Goal: Transaction & Acquisition: Register for event/course

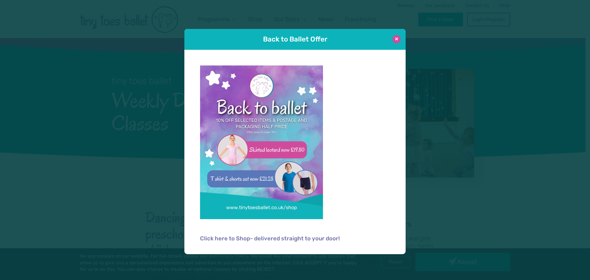
click at [396, 40] on button at bounding box center [396, 39] width 8 height 8
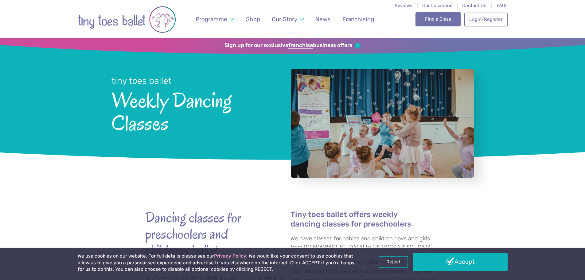
click at [430, 15] on link "Find a Class" at bounding box center [438, 19] width 45 height 14
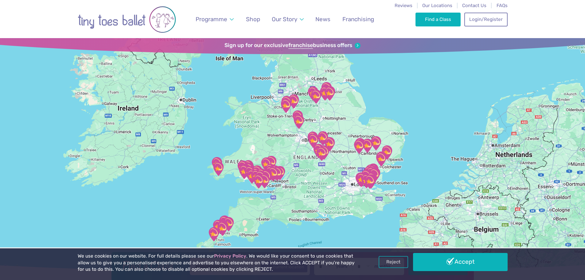
drag, startPoint x: 424, startPoint y: 216, endPoint x: 392, endPoint y: 169, distance: 56.7
click at [394, 169] on div at bounding box center [292, 154] width 585 height 233
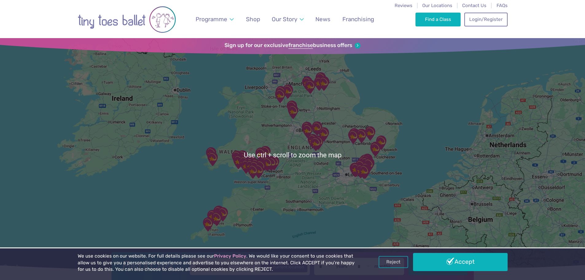
click at [384, 171] on div at bounding box center [292, 154] width 585 height 233
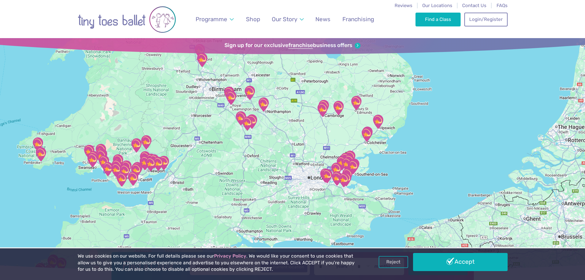
click at [368, 166] on div at bounding box center [292, 154] width 585 height 233
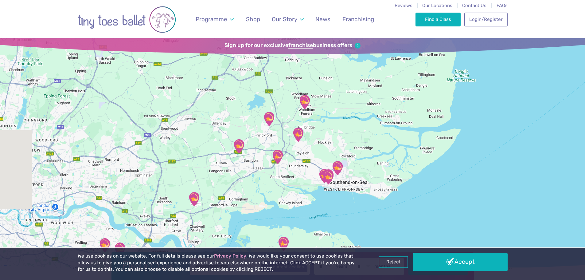
drag, startPoint x: 296, startPoint y: 150, endPoint x: 352, endPoint y: 146, distance: 55.7
click at [352, 146] on div at bounding box center [292, 154] width 585 height 233
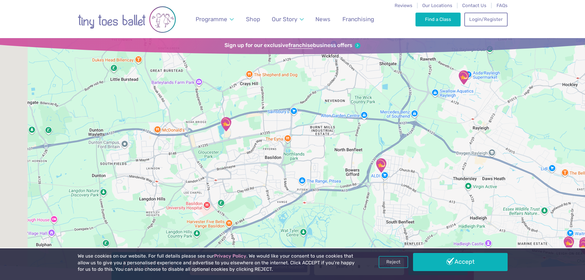
drag, startPoint x: 274, startPoint y: 170, endPoint x: 357, endPoint y: 113, distance: 101.1
click at [357, 113] on div at bounding box center [292, 154] width 585 height 233
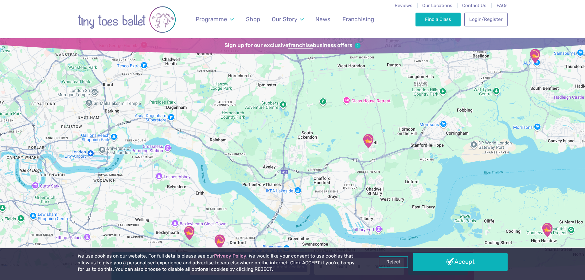
drag, startPoint x: 308, startPoint y: 176, endPoint x: 398, endPoint y: 169, distance: 90.3
click at [398, 169] on div at bounding box center [292, 154] width 585 height 233
click at [370, 143] on img "Orsett Village Hall" at bounding box center [368, 140] width 15 height 15
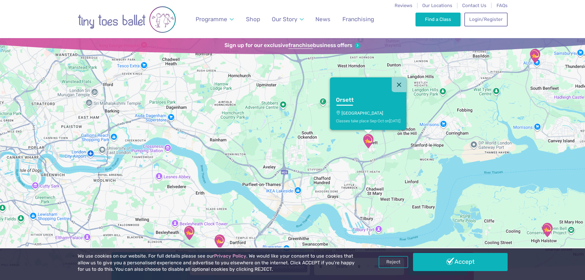
click at [380, 121] on div "Classes take place Sep-Oct [DATE]" at bounding box center [368, 120] width 65 height 5
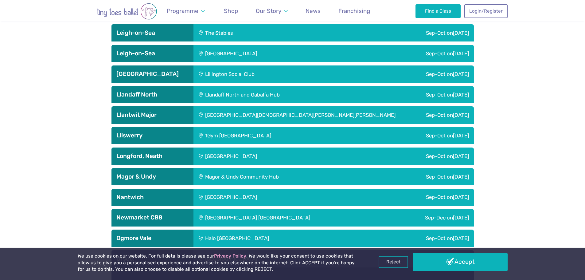
scroll to position [1430, 0]
